Goal: Task Accomplishment & Management: Use online tool/utility

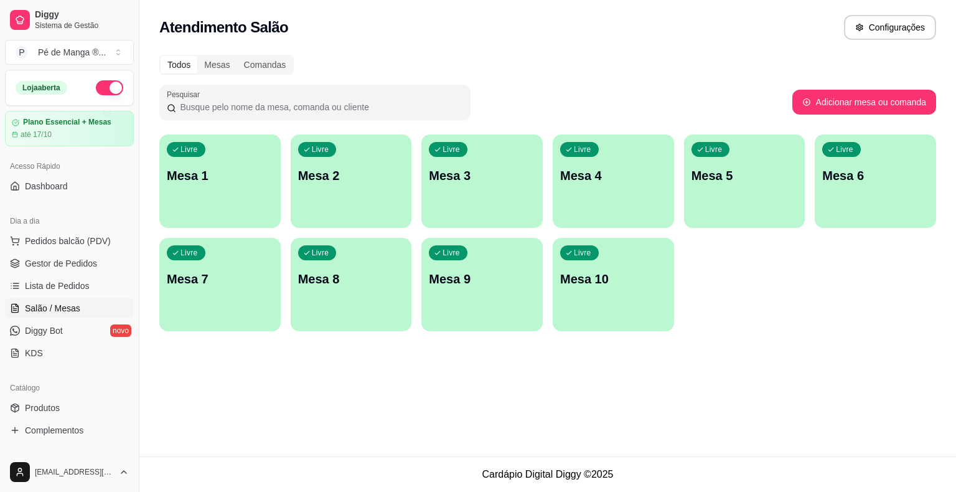
click at [221, 213] on div "button" at bounding box center [219, 220] width 121 height 15
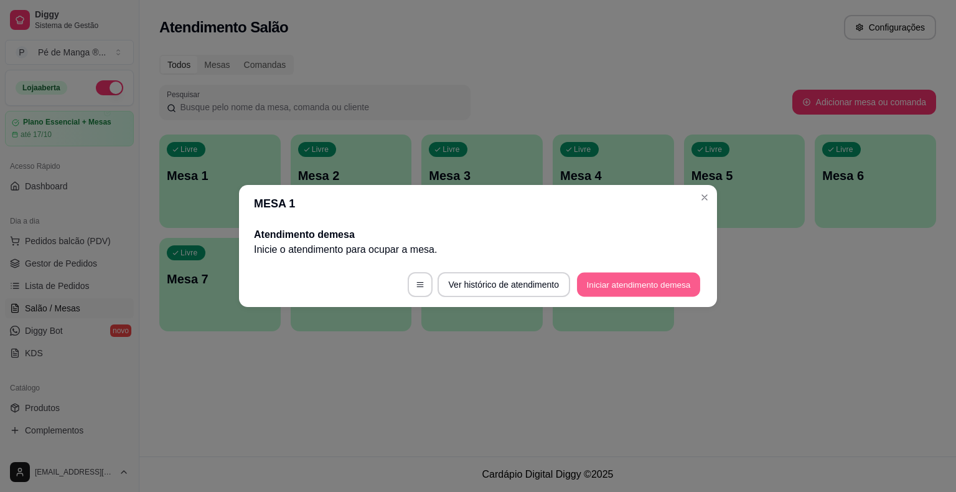
click at [666, 281] on button "Iniciar atendimento de mesa" at bounding box center [638, 285] width 123 height 24
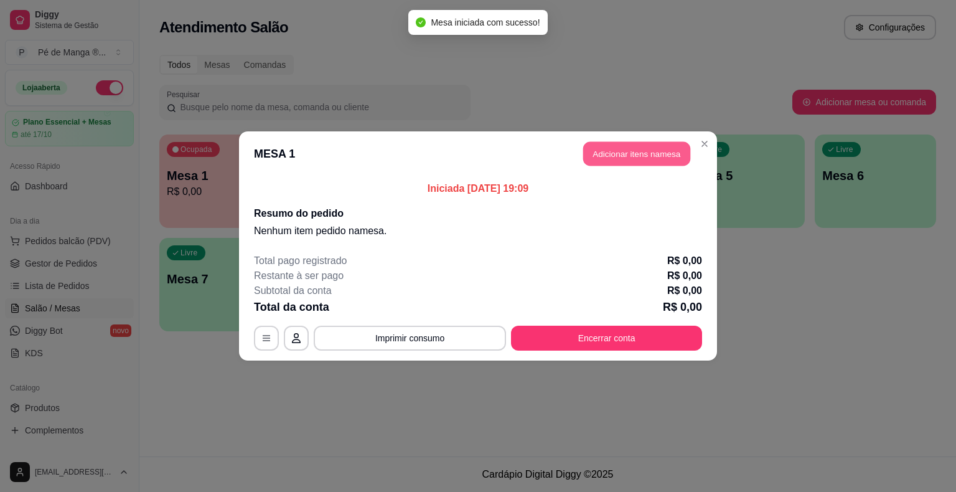
click at [649, 148] on button "Adicionar itens na mesa" at bounding box center [636, 154] width 107 height 24
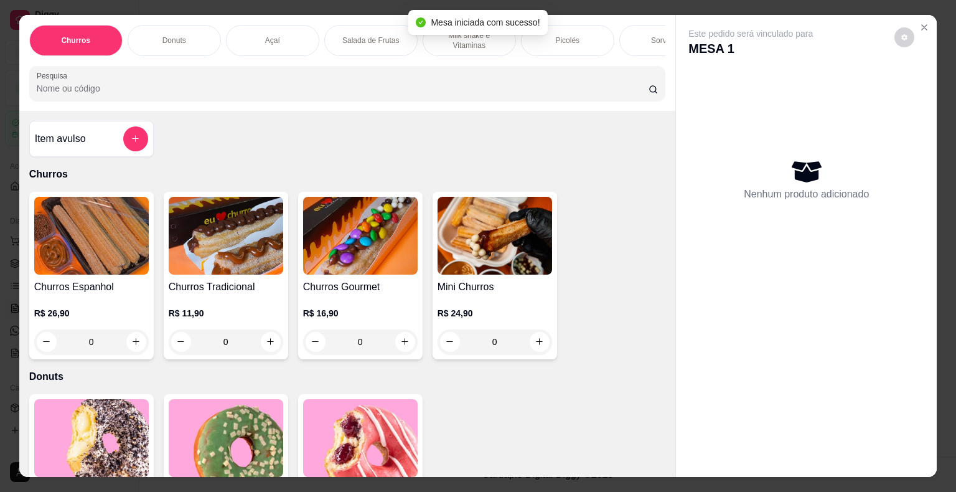
click at [309, 33] on div "Açaí" at bounding box center [272, 40] width 93 height 31
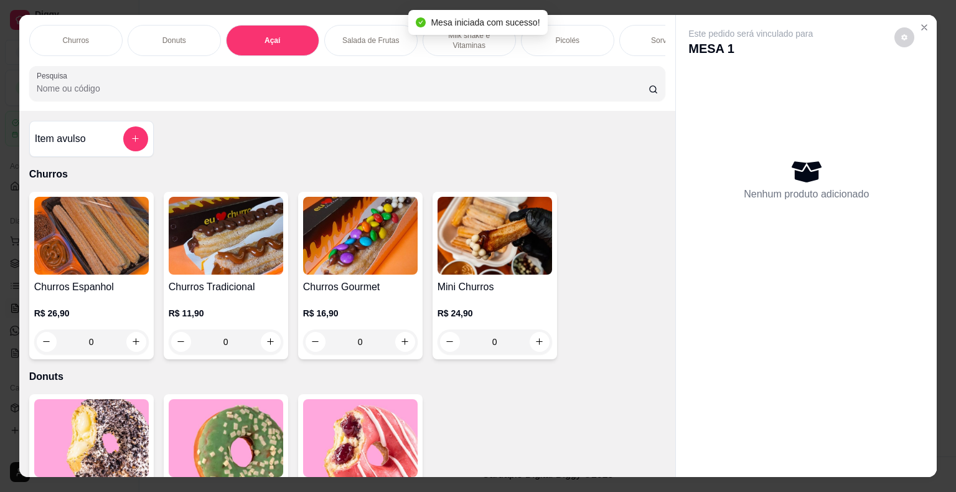
scroll to position [30, 0]
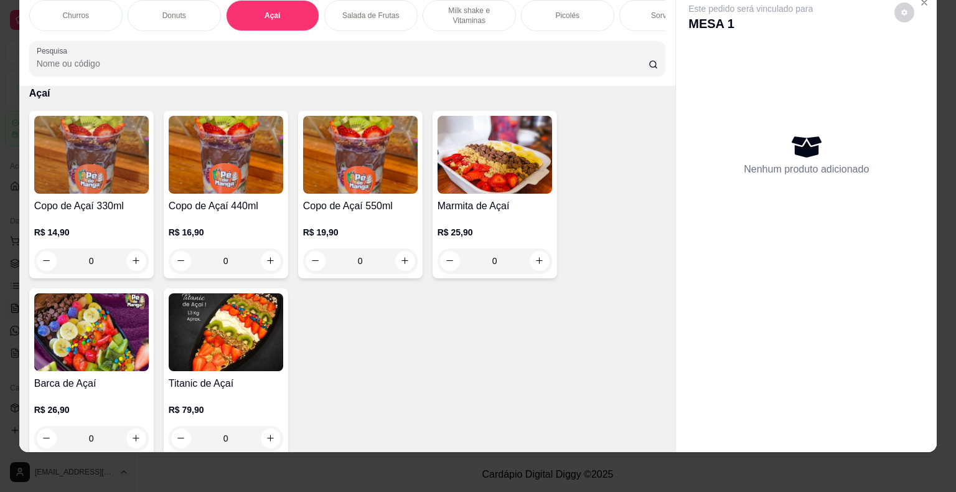
click at [34, 239] on div "R$ 14,90 0" at bounding box center [91, 249] width 115 height 47
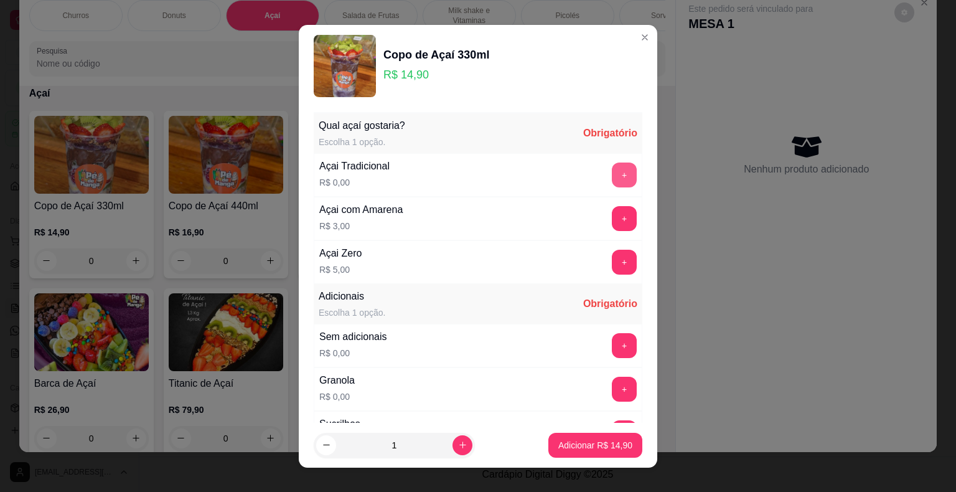
click at [612, 174] on button "+" at bounding box center [624, 174] width 25 height 25
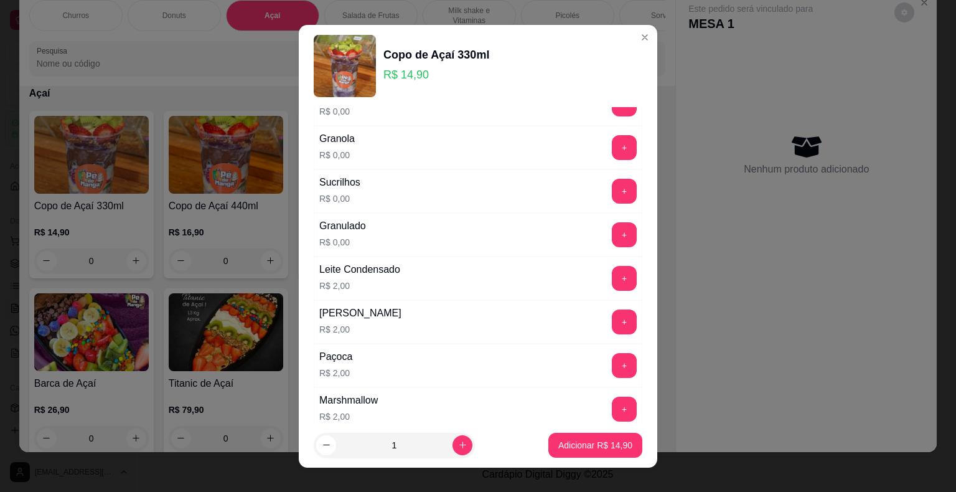
scroll to position [249, 0]
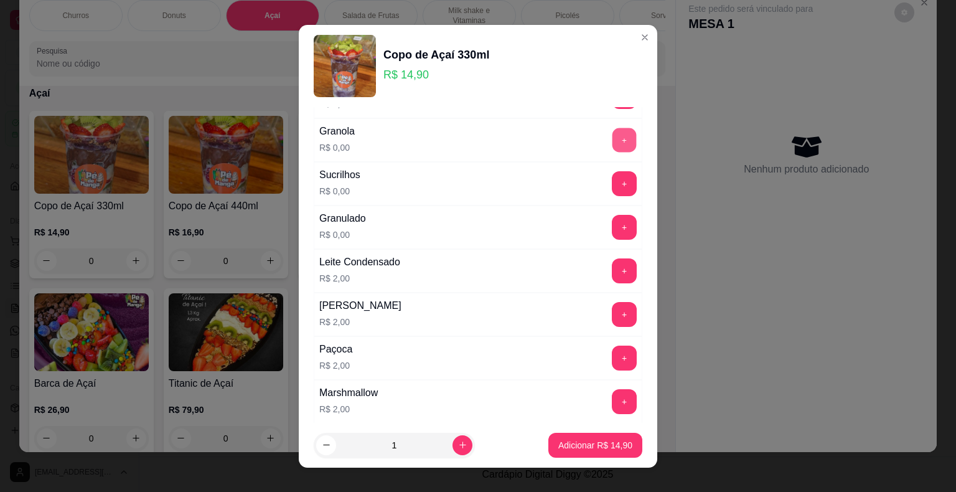
click at [613, 139] on button "+" at bounding box center [625, 140] width 24 height 24
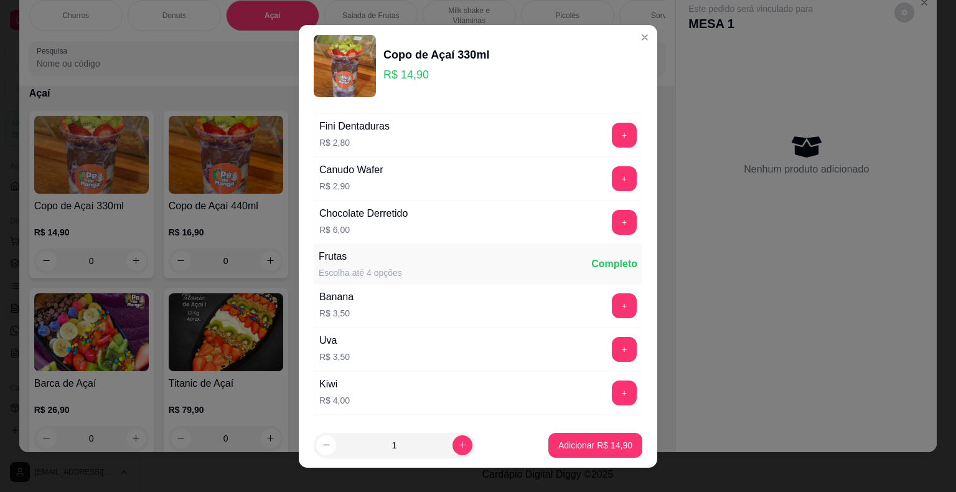
scroll to position [872, 0]
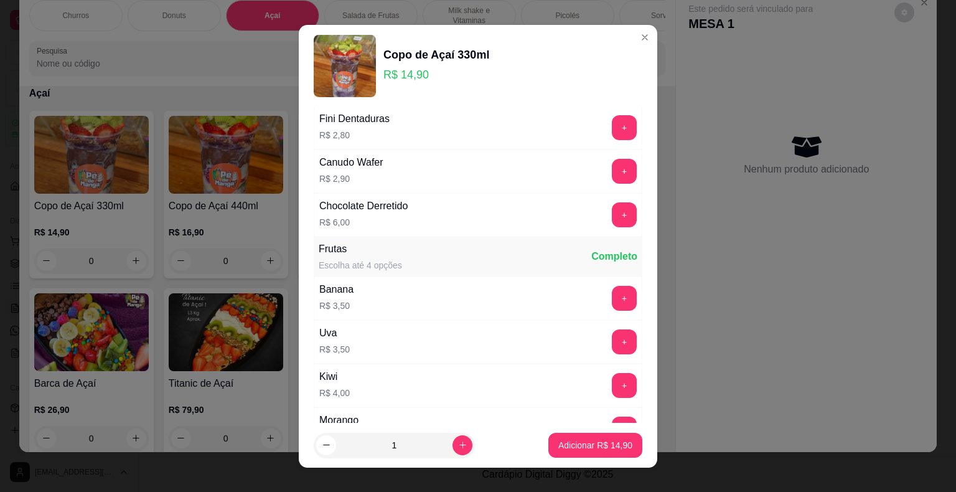
click at [612, 420] on button "+" at bounding box center [624, 429] width 25 height 25
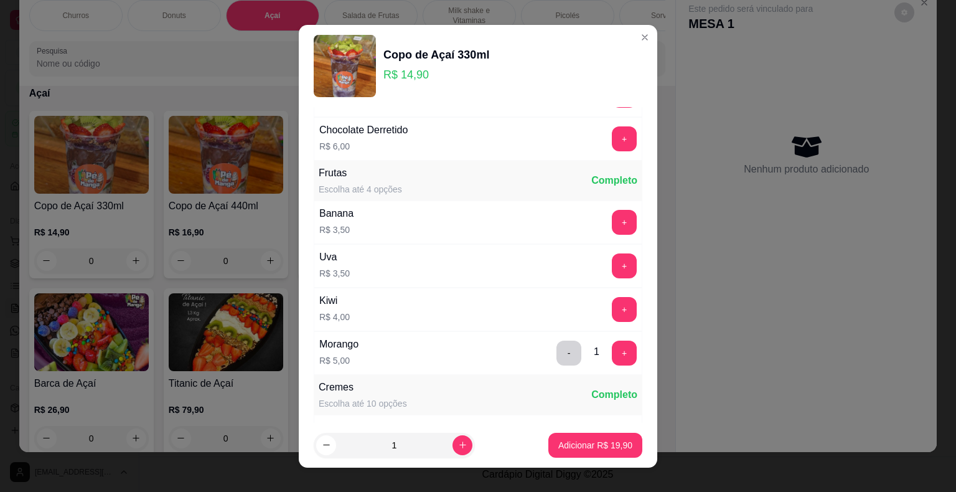
scroll to position [1307, 0]
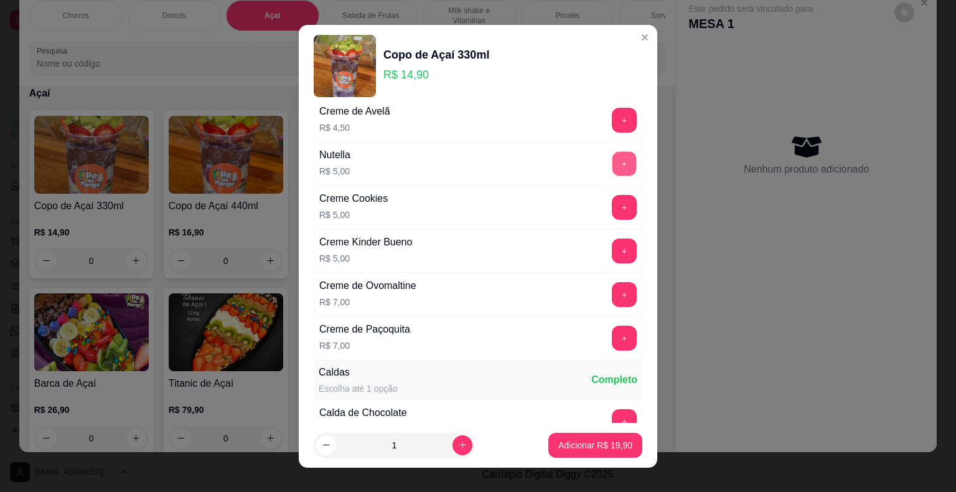
click at [613, 151] on button "+" at bounding box center [625, 163] width 24 height 24
click at [573, 447] on p "Adicionar R$ 24,90" at bounding box center [595, 445] width 74 height 12
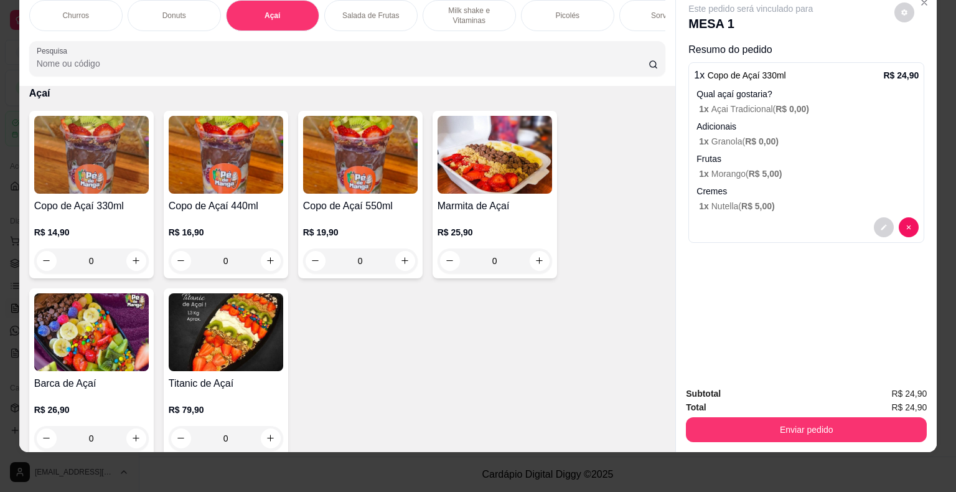
click at [123, 186] on img at bounding box center [91, 155] width 115 height 78
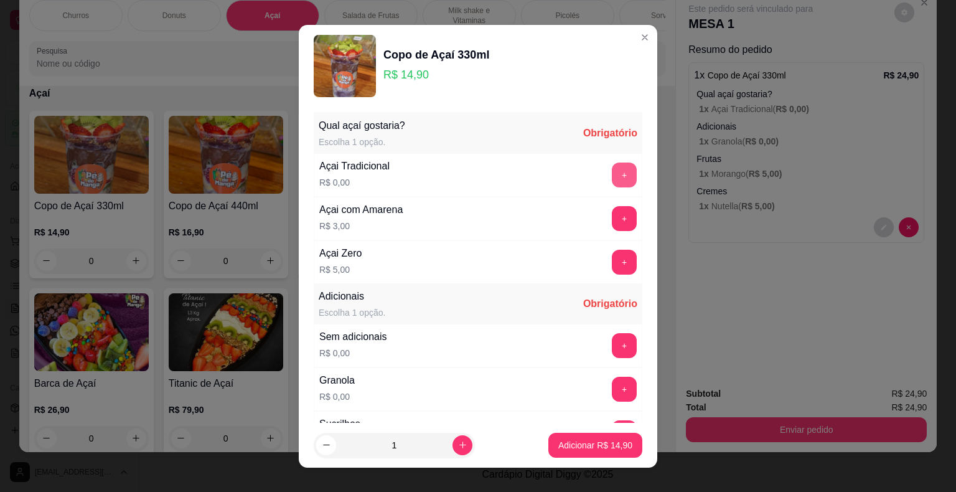
click at [612, 175] on button "+" at bounding box center [624, 174] width 25 height 25
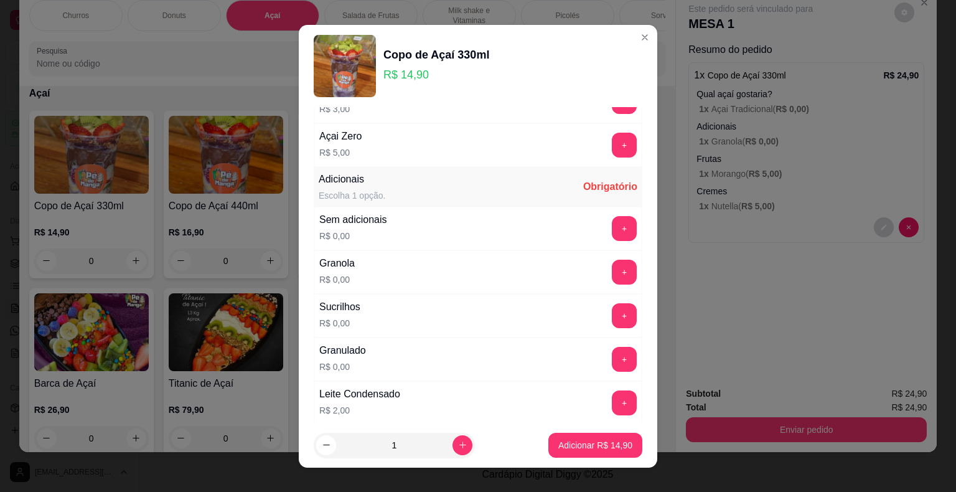
scroll to position [125, 0]
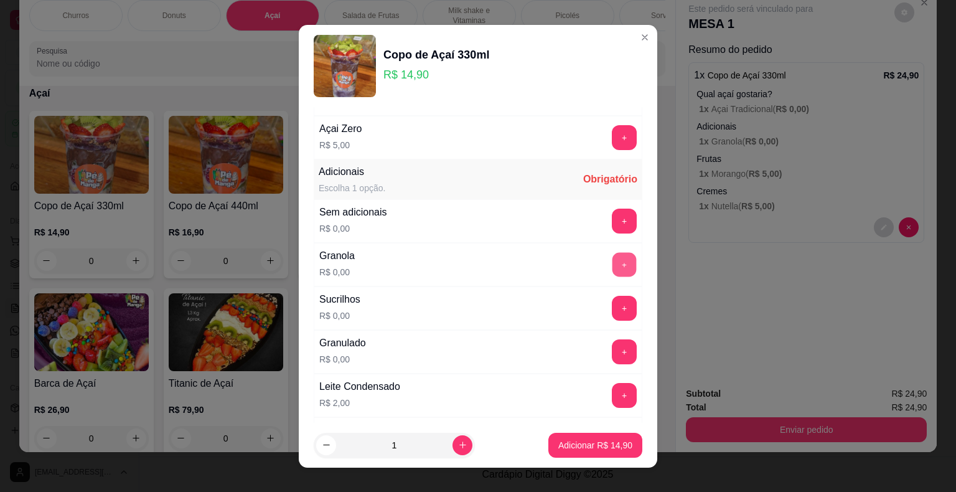
click at [613, 263] on button "+" at bounding box center [625, 264] width 24 height 24
click at [561, 438] on button "Adicionar R$ 14,90" at bounding box center [595, 445] width 94 height 25
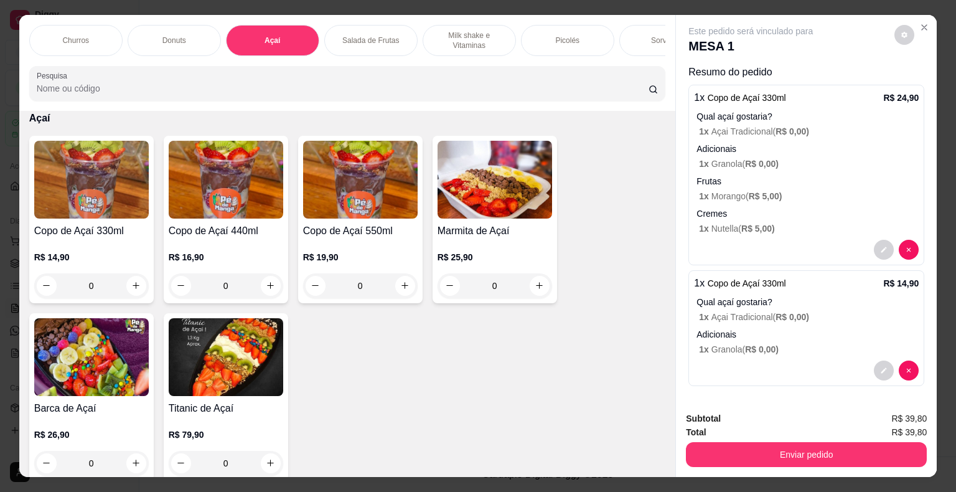
scroll to position [2, 0]
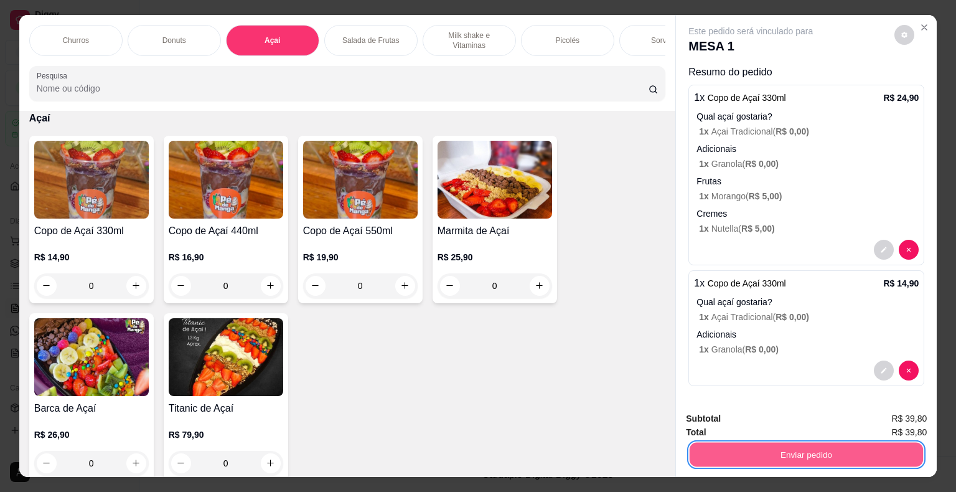
click at [725, 453] on button "Enviar pedido" at bounding box center [806, 455] width 233 height 24
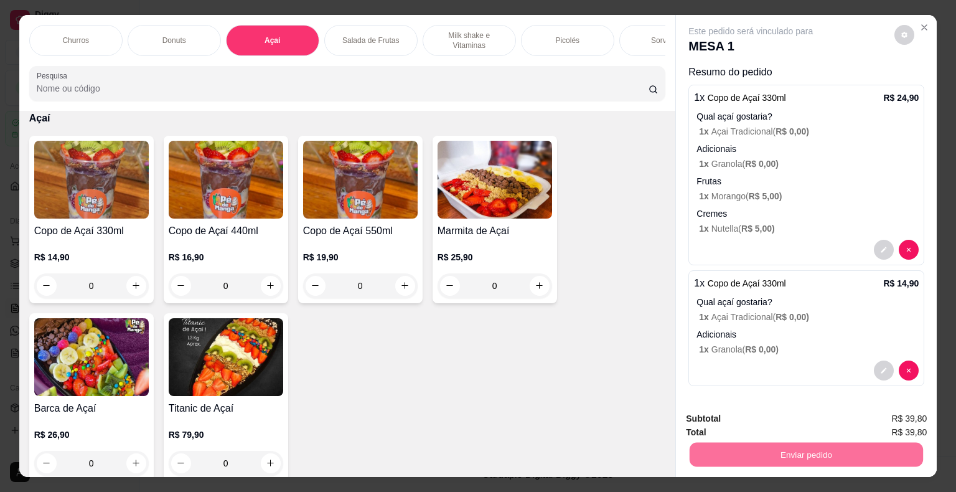
click at [726, 417] on button "Não registrar e enviar pedido" at bounding box center [764, 420] width 129 height 24
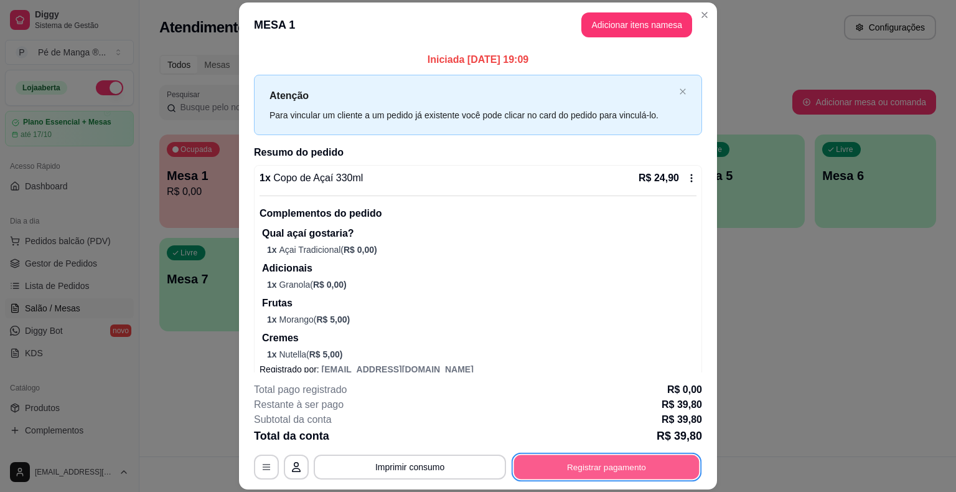
click at [608, 466] on button "Registrar pagamento" at bounding box center [607, 467] width 186 height 24
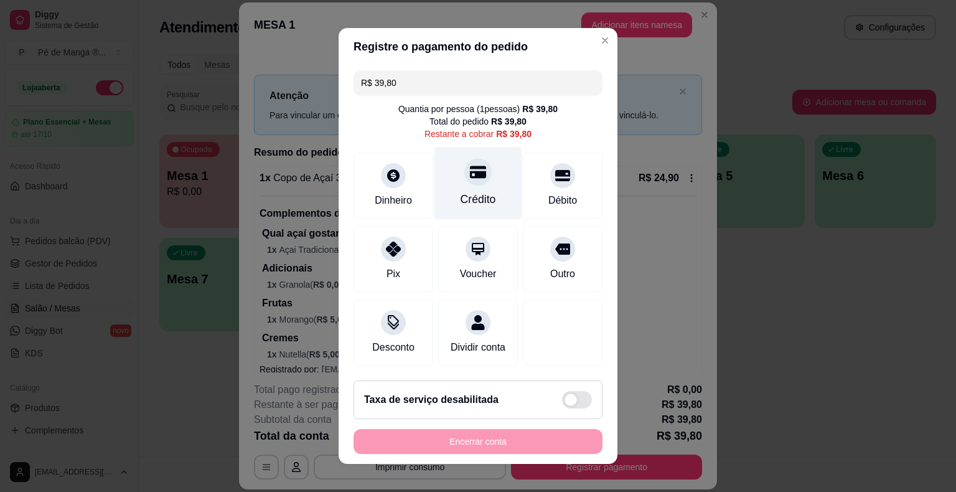
click at [467, 203] on div "Crédito" at bounding box center [478, 199] width 35 height 16
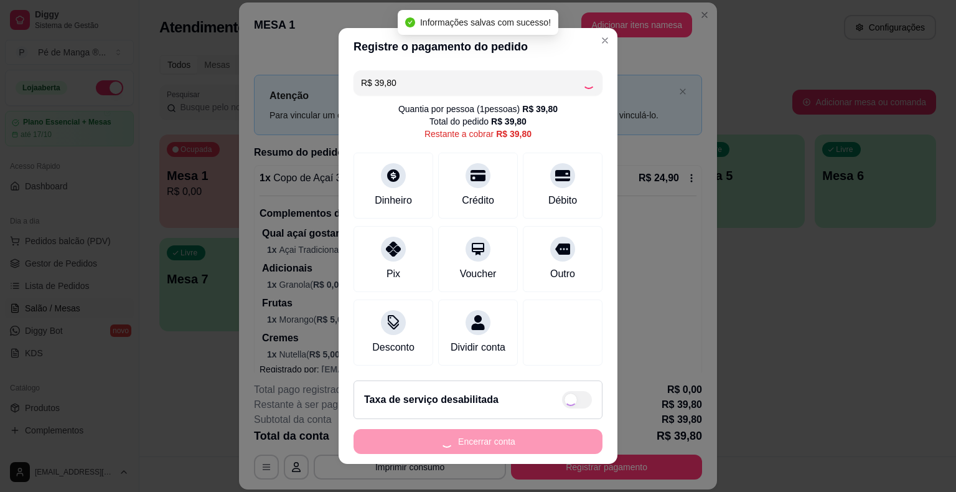
type input "R$ 0,00"
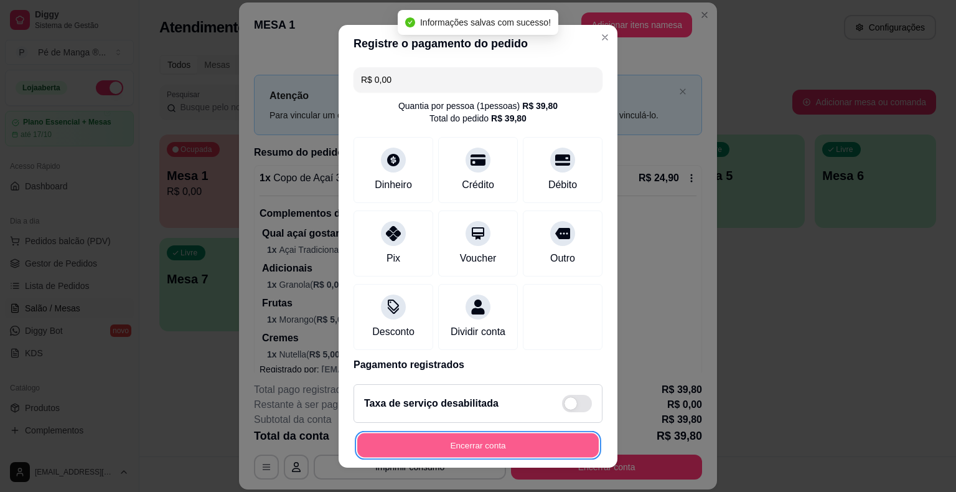
click at [454, 450] on button "Encerrar conta" at bounding box center [478, 445] width 242 height 24
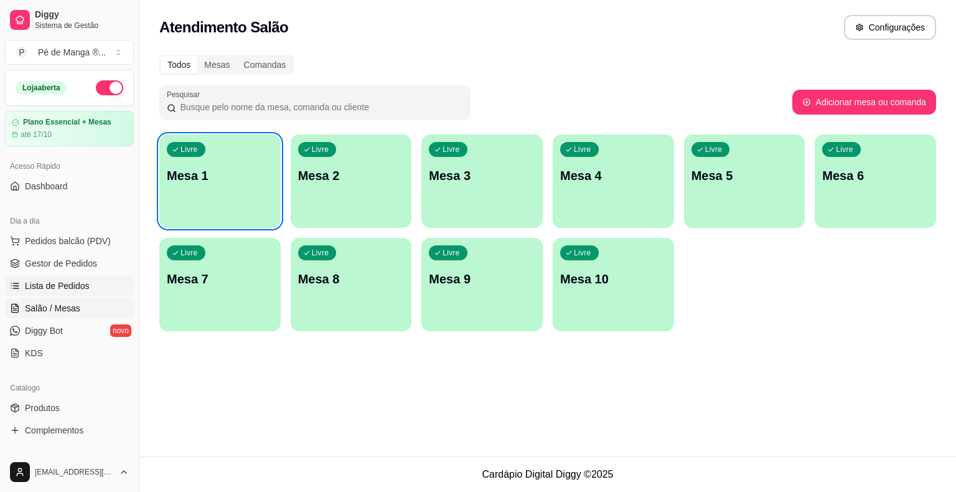
click at [73, 286] on span "Lista de Pedidos" at bounding box center [57, 286] width 65 height 12
click at [92, 286] on link "Lista de Pedidos" at bounding box center [69, 286] width 129 height 20
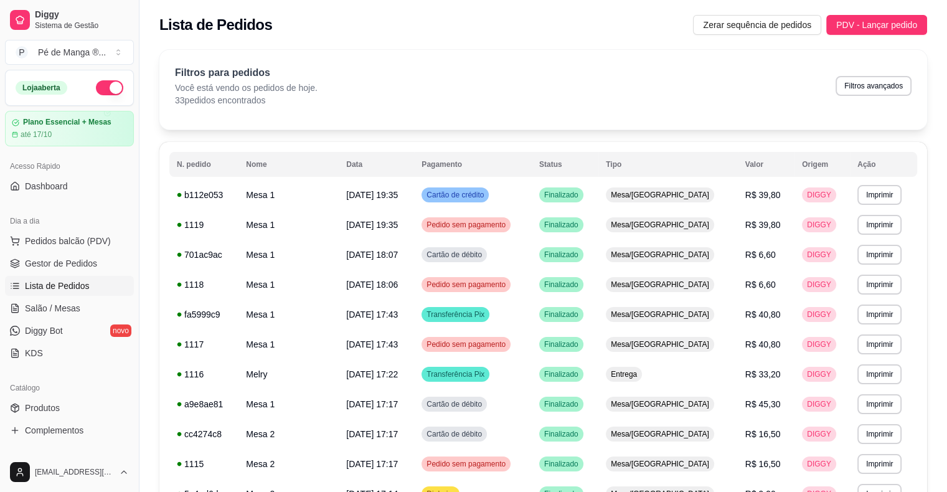
drag, startPoint x: 849, startPoint y: 0, endPoint x: 869, endPoint y: 51, distance: 55.0
click at [869, 51] on div "Filtros para pedidos Você está vendo os pedidos de hoje. 33 pedidos encontrados…" at bounding box center [543, 90] width 768 height 80
click at [108, 308] on link "Salão / Mesas" at bounding box center [69, 308] width 129 height 20
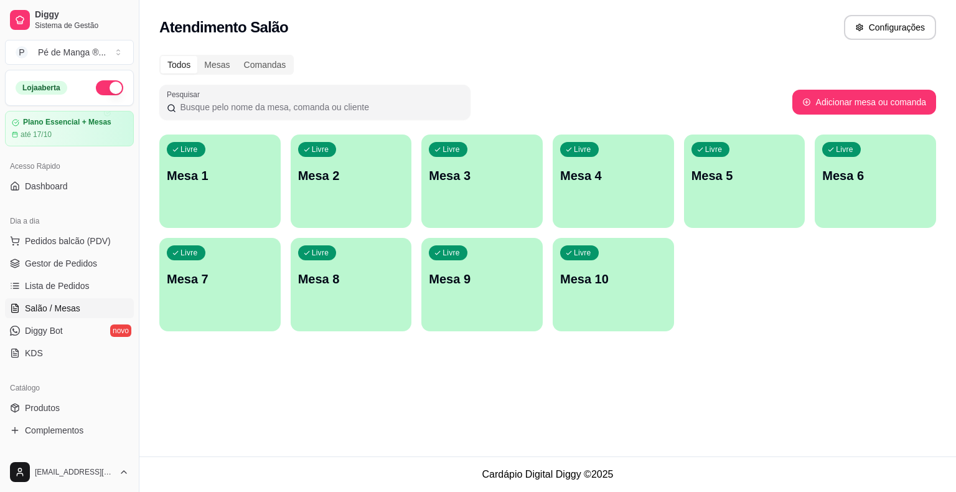
click at [125, 283] on div "Dia a dia Pedidos balcão (PDV) Gestor de Pedidos Lista de Pedidos Salão / Mesas…" at bounding box center [69, 287] width 139 height 162
